Goal: Transaction & Acquisition: Purchase product/service

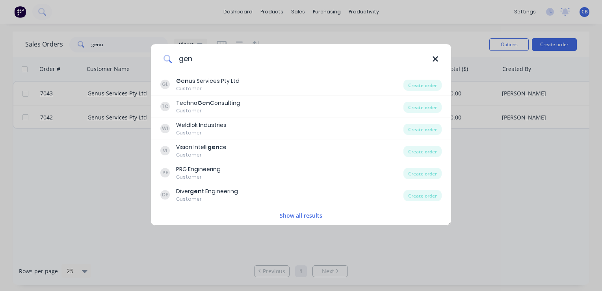
type input "gen"
click at [436, 61] on icon at bounding box center [435, 59] width 6 height 9
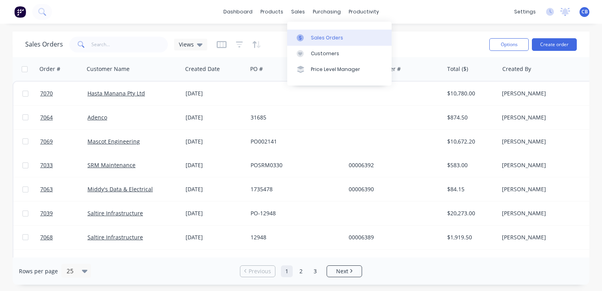
click at [317, 36] on div "Sales Orders" at bounding box center [327, 37] width 32 height 7
click at [328, 37] on div "Sales Orders" at bounding box center [327, 37] width 32 height 7
click at [562, 47] on button "Create order" at bounding box center [554, 44] width 45 height 13
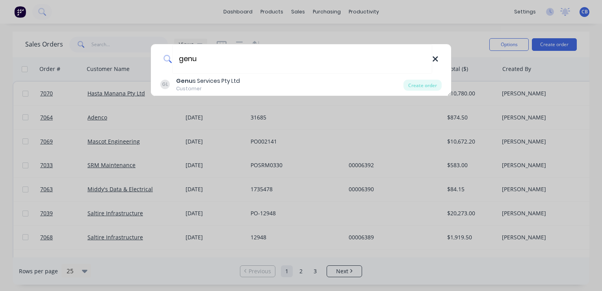
type input "genu"
click at [434, 59] on icon at bounding box center [434, 58] width 5 height 5
type input "genus"
click at [434, 60] on icon at bounding box center [434, 58] width 5 height 5
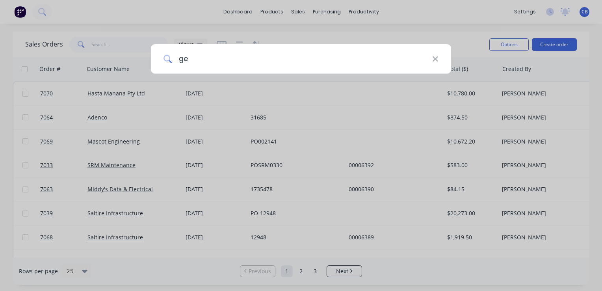
type input "gen"
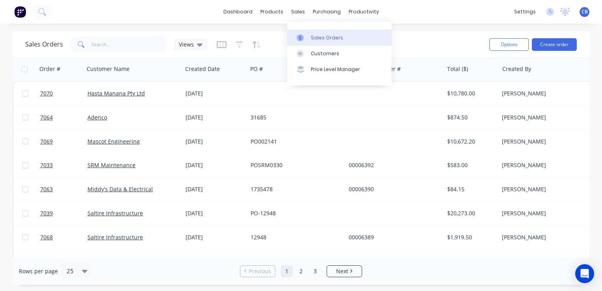
click at [323, 38] on div "Sales Orders" at bounding box center [327, 37] width 32 height 7
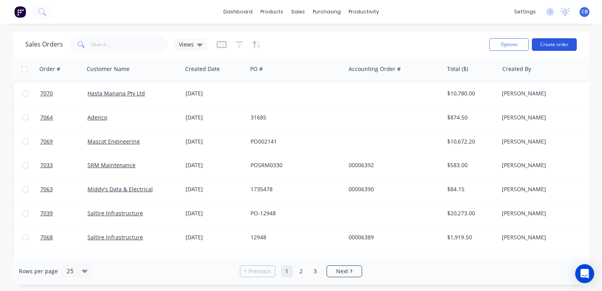
click at [554, 46] on button "Create order" at bounding box center [554, 44] width 45 height 13
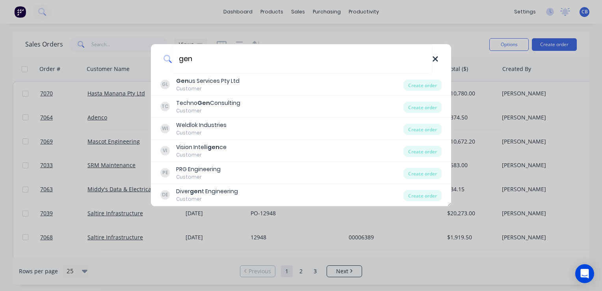
type input "gen"
click at [433, 61] on icon at bounding box center [434, 58] width 5 height 5
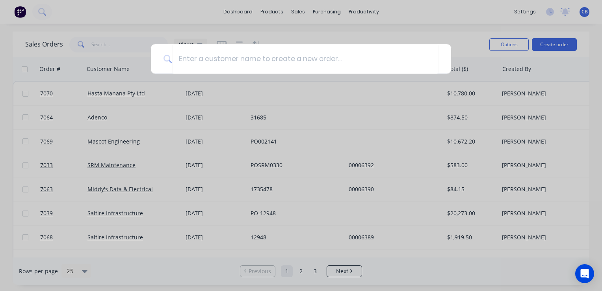
click at [21, 14] on div at bounding box center [301, 145] width 602 height 291
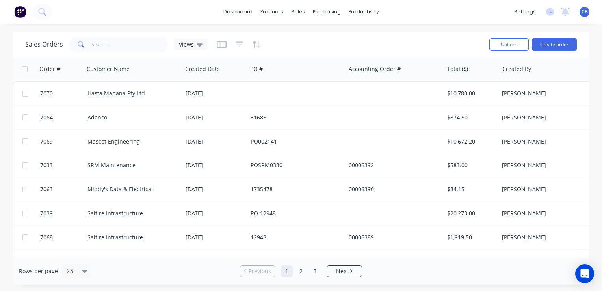
click at [17, 16] on img at bounding box center [20, 12] width 12 height 12
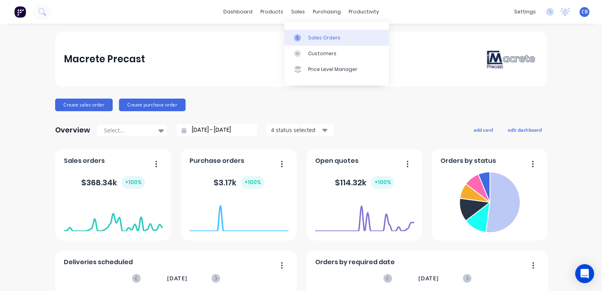
click at [330, 35] on div "Sales Orders" at bounding box center [324, 37] width 32 height 7
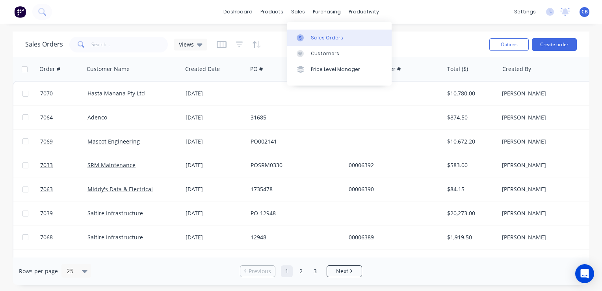
click at [340, 39] on link "Sales Orders" at bounding box center [339, 38] width 104 height 16
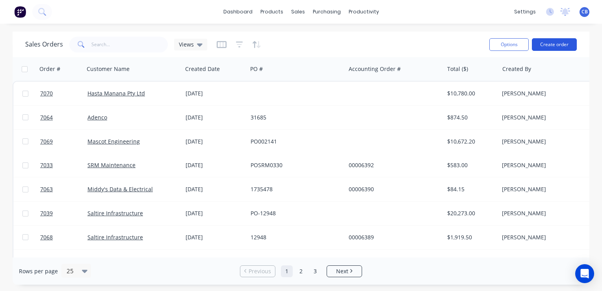
click at [547, 48] on button "Create order" at bounding box center [554, 44] width 45 height 13
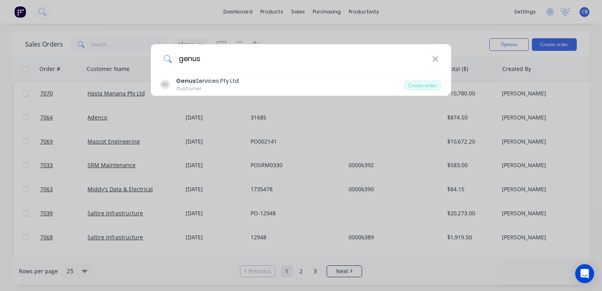
type input "genus"
drag, startPoint x: 433, startPoint y: 57, endPoint x: 428, endPoint y: 76, distance: 20.3
click at [433, 57] on icon at bounding box center [434, 58] width 5 height 5
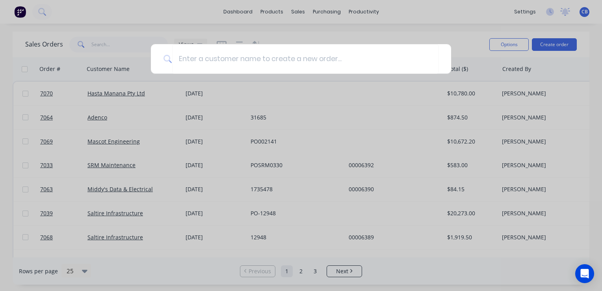
click at [351, 23] on div at bounding box center [301, 145] width 602 height 291
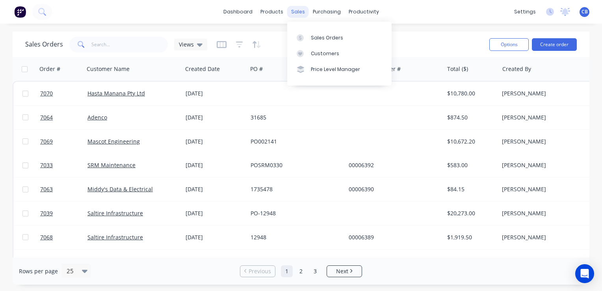
click at [302, 13] on div "sales" at bounding box center [298, 12] width 22 height 12
click at [317, 32] on link "Sales Orders" at bounding box center [339, 38] width 104 height 16
click at [553, 42] on button "Create order" at bounding box center [554, 44] width 45 height 13
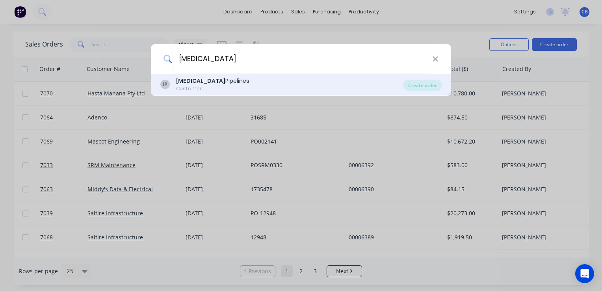
type input "[MEDICAL_DATA]"
click at [212, 83] on div "[MEDICAL_DATA] Pipelines" at bounding box center [212, 81] width 73 height 8
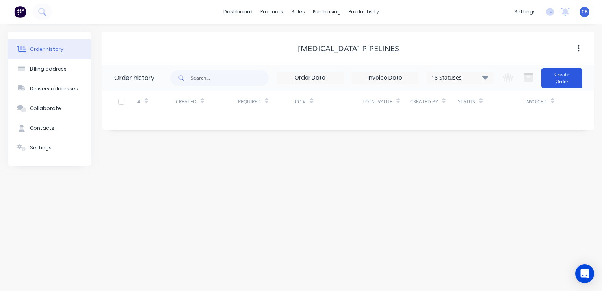
click at [560, 76] on button "Create Order" at bounding box center [561, 78] width 41 height 20
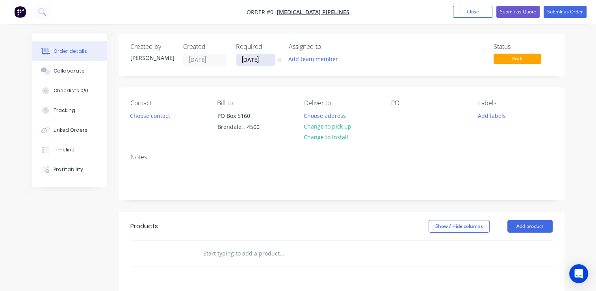
click at [246, 58] on input "[DATE]" at bounding box center [255, 60] width 39 height 12
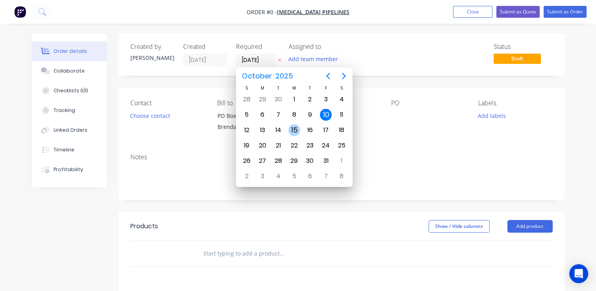
click at [293, 125] on div "15" at bounding box center [294, 130] width 12 height 12
type input "[DATE]"
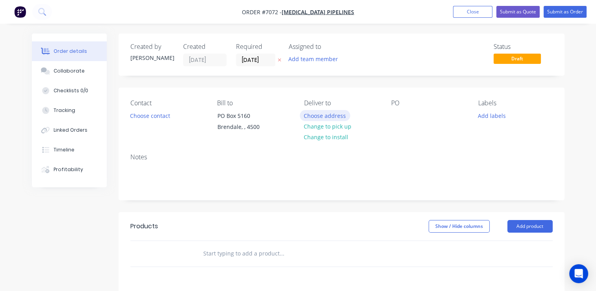
click at [333, 118] on button "Choose address" at bounding box center [325, 115] width 50 height 11
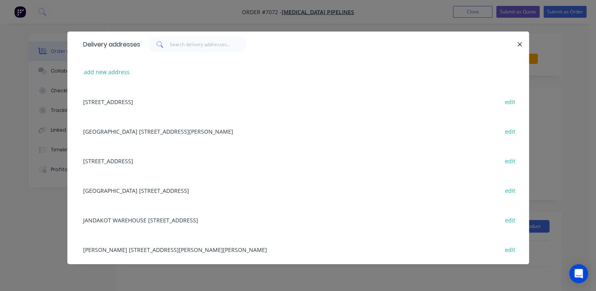
click at [241, 190] on div "[GEOGRAPHIC_DATA] [STREET_ADDRESS] edit" at bounding box center [298, 190] width 438 height 30
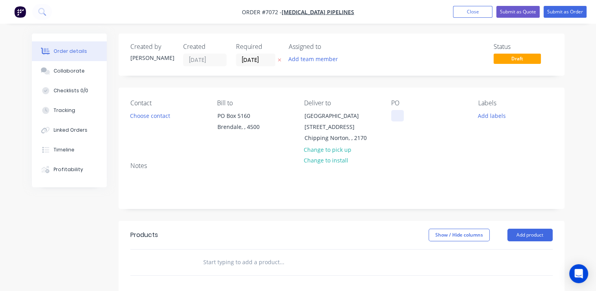
click at [395, 118] on div at bounding box center [397, 115] width 13 height 11
click at [393, 118] on div at bounding box center [397, 115] width 13 height 11
paste div
click at [150, 119] on button "Choose contact" at bounding box center [150, 115] width 48 height 11
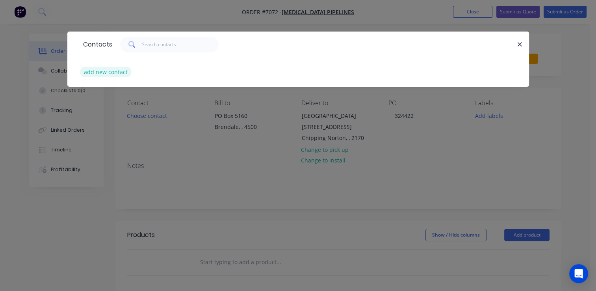
click at [98, 71] on button "add new contact" at bounding box center [106, 72] width 52 height 11
select select "AU"
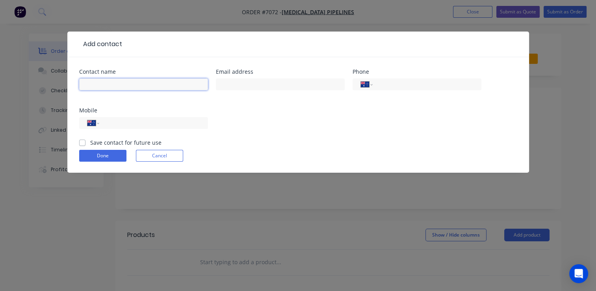
drag, startPoint x: 110, startPoint y: 88, endPoint x: 138, endPoint y: 70, distance: 33.5
click at [110, 88] on input "text" at bounding box center [143, 84] width 129 height 12
drag, startPoint x: 115, startPoint y: 87, endPoint x: 70, endPoint y: 81, distance: 45.7
click at [70, 81] on div "Contact name [GEOGRAPHIC_DATA] Email address Phone International [GEOGRAPHIC_DA…" at bounding box center [298, 114] width 462 height 115
paste input "[PERSON_NAME]"
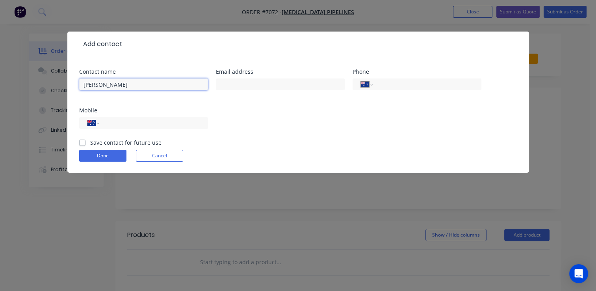
type input "[PERSON_NAME]"
click at [410, 85] on input "tel" at bounding box center [425, 84] width 95 height 9
paste input "738819243"
click at [379, 83] on input "738819243" at bounding box center [425, 84] width 95 height 9
type input "[PHONE_NUMBER]"
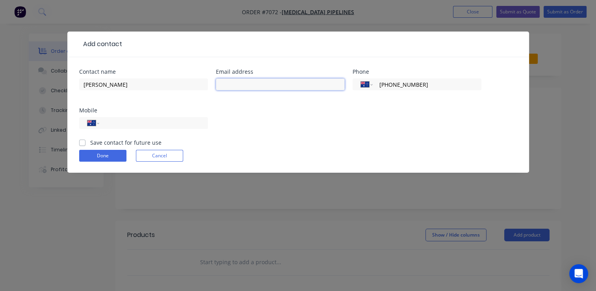
drag, startPoint x: 220, startPoint y: 86, endPoint x: 255, endPoint y: 84, distance: 35.5
click at [220, 86] on input "text" at bounding box center [280, 84] width 129 height 12
click at [274, 87] on input "text" at bounding box center [280, 84] width 129 height 12
paste input "[PERSON_NAME] ([MEDICAL_DATA] AU) <[EMAIL_ADDRESS][PERSON_NAME][MEDICAL_DATA][D…"
drag, startPoint x: 268, startPoint y: 82, endPoint x: 202, endPoint y: 83, distance: 66.2
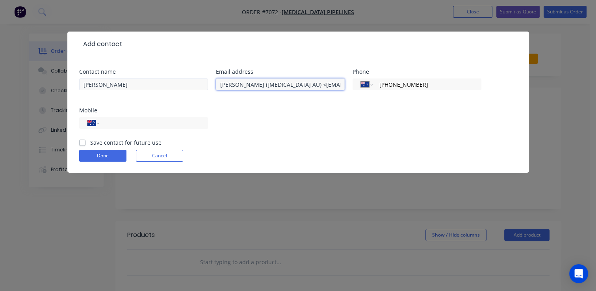
click at [205, 83] on div "Contact name [PERSON_NAME] Email address [PERSON_NAME] ([MEDICAL_DATA] [GEOGRAP…" at bounding box center [298, 103] width 438 height 69
type input "[EMAIL_ADDRESS][PERSON_NAME][MEDICAL_DATA][DOMAIN_NAME]"
click at [90, 141] on label "Save contact for future use" at bounding box center [125, 142] width 71 height 8
click at [83, 141] on input "Save contact for future use" at bounding box center [82, 141] width 6 height 7
checkbox input "true"
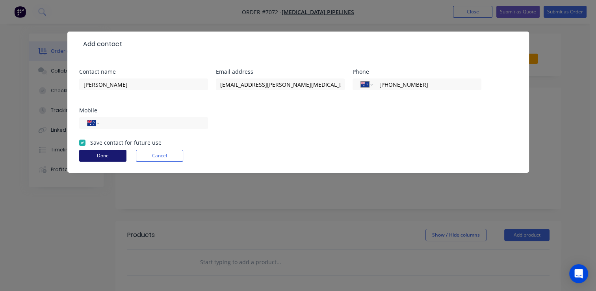
click at [88, 155] on button "Done" at bounding box center [102, 156] width 47 height 12
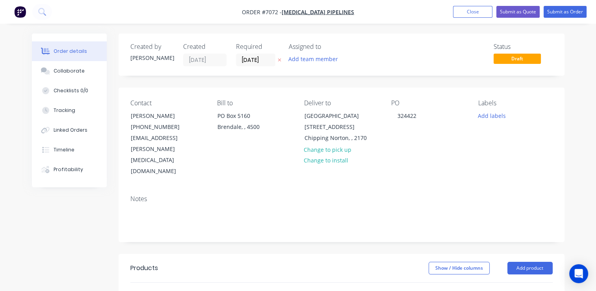
scroll to position [39, 0]
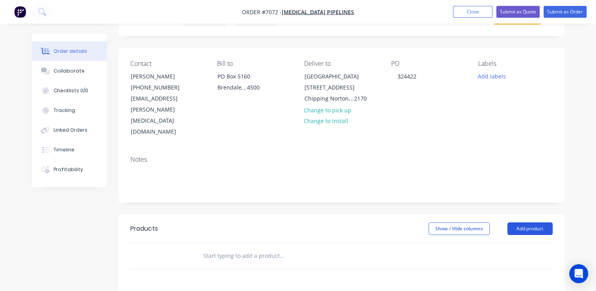
click at [531, 222] on button "Add product" at bounding box center [529, 228] width 45 height 13
click at [333, 248] on input "text" at bounding box center [282, 256] width 158 height 16
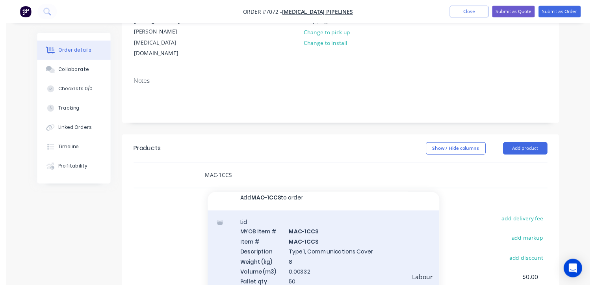
scroll to position [118, 0]
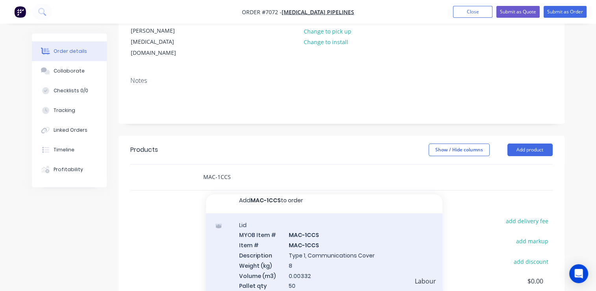
type input "MAC-1CCS"
click at [313, 240] on div "Lid MYOB Item # MAC-1CCS Item # MAC-1CCS Description Type 1, Communications Cov…" at bounding box center [324, 260] width 236 height 94
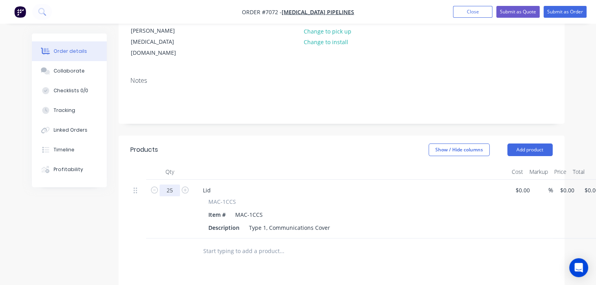
type input "25"
click at [560, 184] on input "0" at bounding box center [568, 189] width 18 height 11
type input "$13.50"
type input "$337.50"
